Goal: Task Accomplishment & Management: Manage account settings

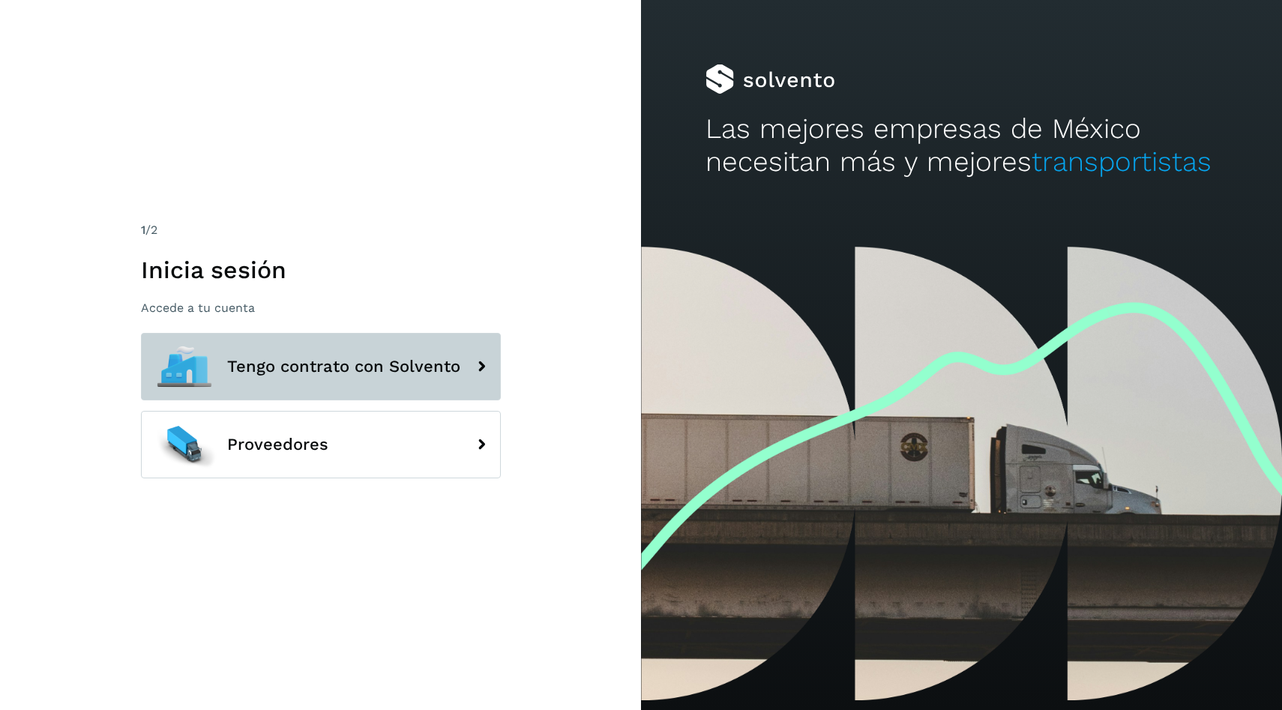
click at [283, 367] on span "Tengo contrato con Solvento" at bounding box center [343, 367] width 233 height 18
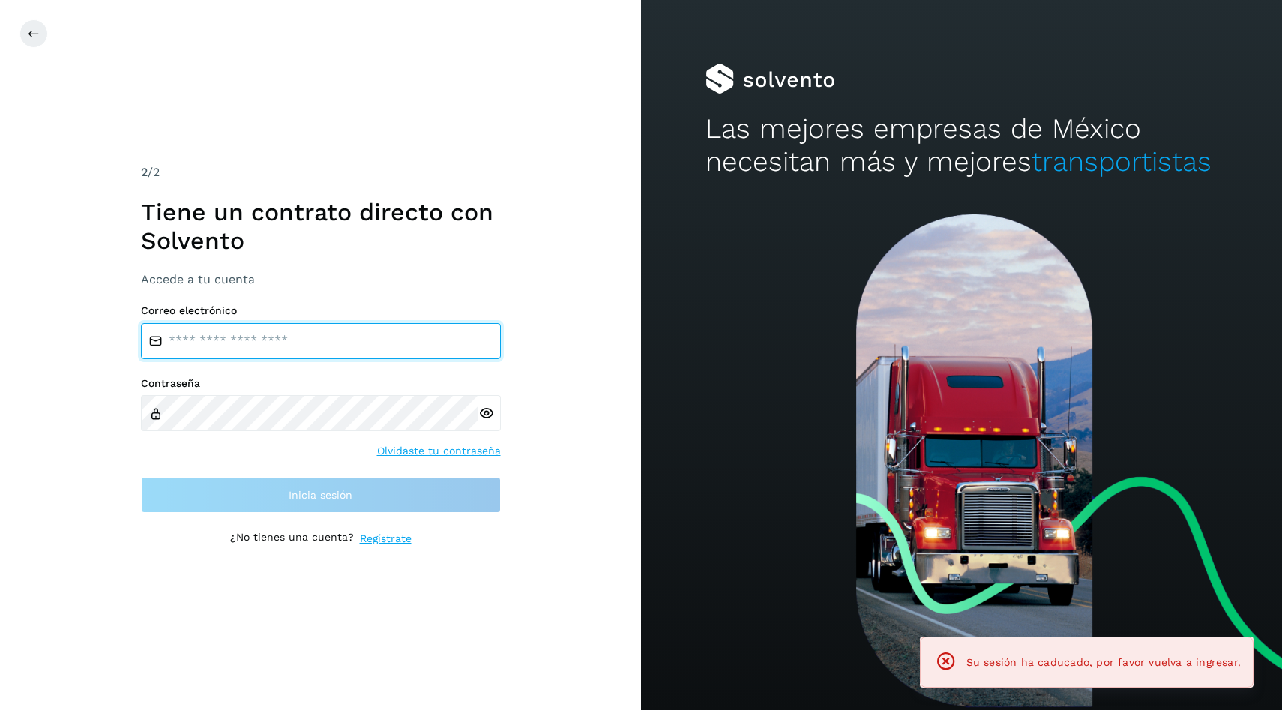
click at [385, 340] on input "email" at bounding box center [321, 341] width 360 height 36
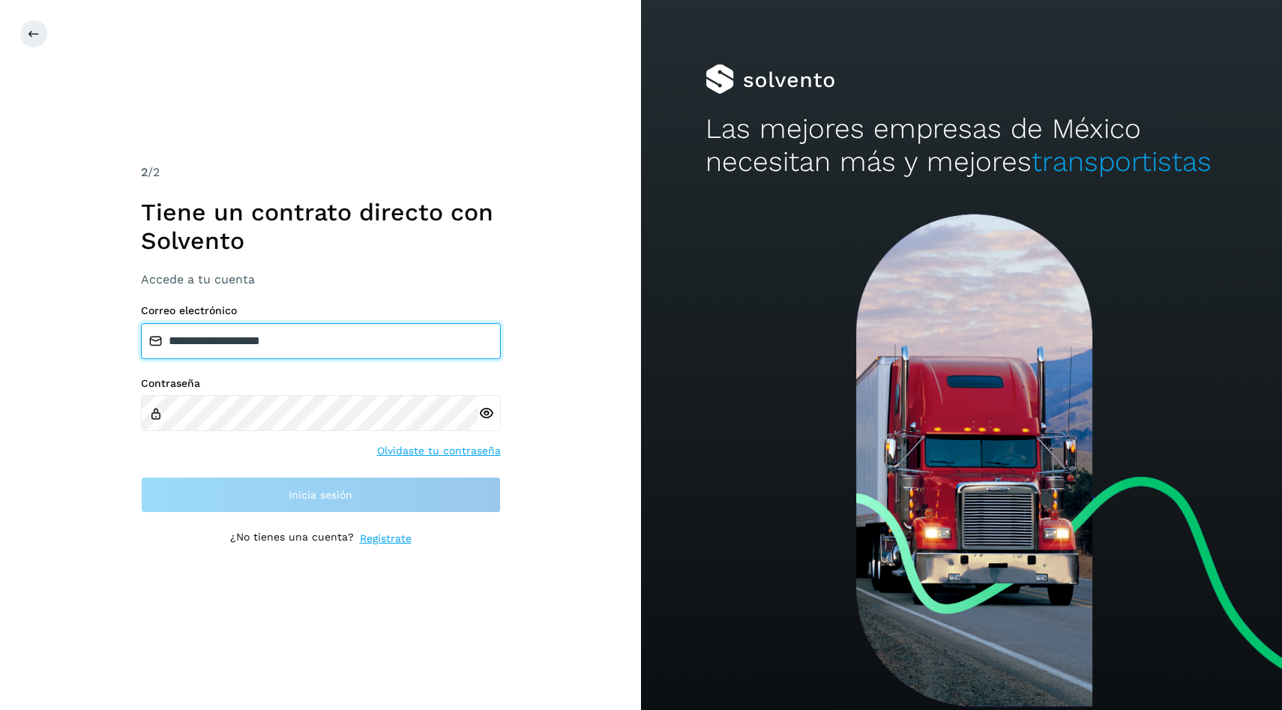
type input "**********"
